Goal: Find specific page/section: Find specific page/section

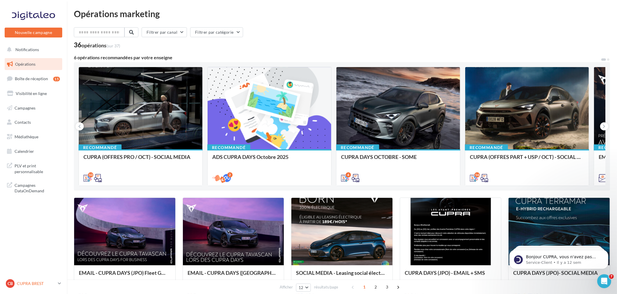
click at [35, 286] on p "CUPRA BREST" at bounding box center [36, 284] width 39 height 6
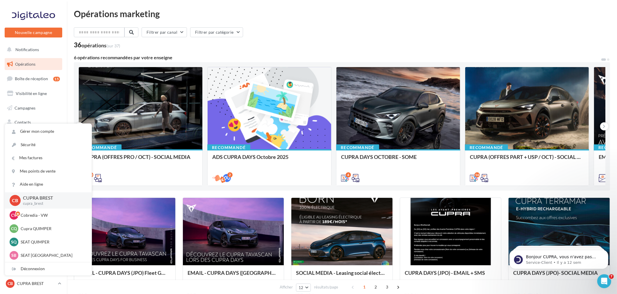
click at [202, 55] on div "6 opérations recommandées par votre enseigne" at bounding box center [337, 57] width 527 height 5
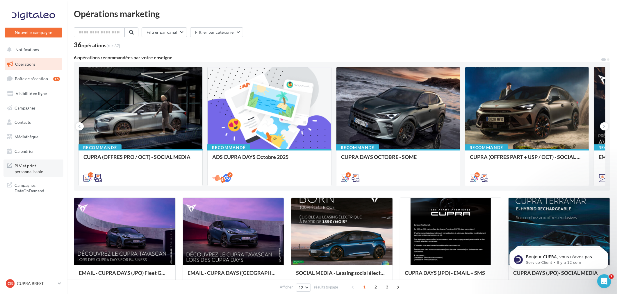
click at [33, 167] on span "PLV et print personnalisable" at bounding box center [37, 168] width 45 height 12
click at [21, 286] on p "CUPRA BREST" at bounding box center [36, 284] width 39 height 6
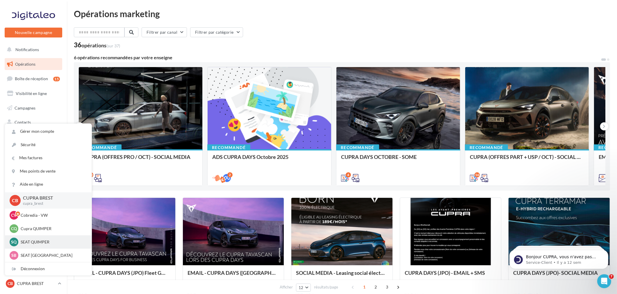
click at [41, 244] on p "SEAT QUIMPER" at bounding box center [53, 242] width 64 height 6
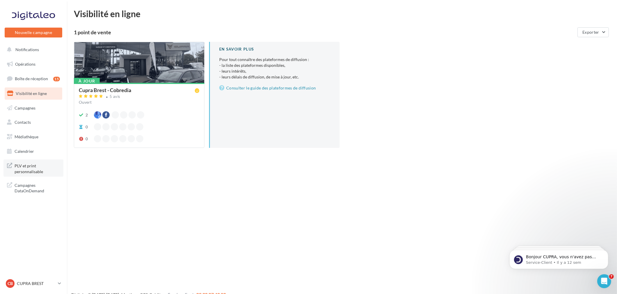
click at [24, 171] on span "PLV et print personnalisable" at bounding box center [37, 168] width 45 height 12
click at [37, 288] on link "CB CUPRA BREST cupra_brest" at bounding box center [34, 283] width 58 height 11
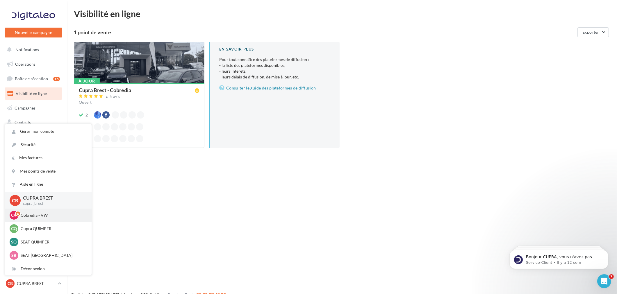
click at [34, 214] on p "Cobredia - VW" at bounding box center [53, 215] width 64 height 6
